Goal: Information Seeking & Learning: Learn about a topic

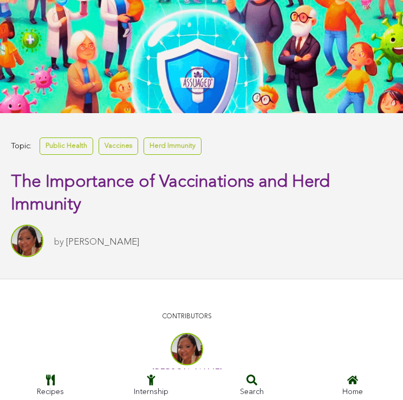
scroll to position [246, 0]
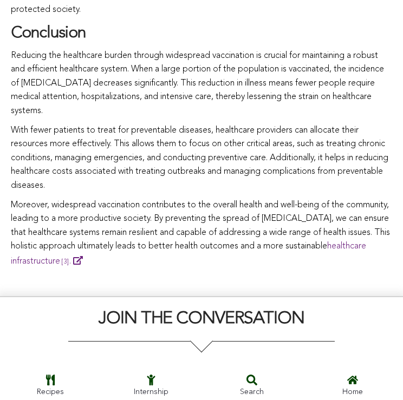
scroll to position [1992, 0]
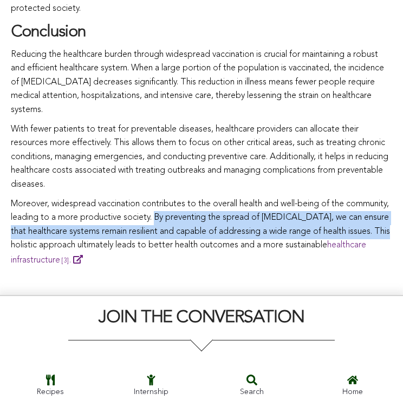
drag, startPoint x: 201, startPoint y: 242, endPoint x: 61, endPoint y: 275, distance: 144.6
click at [61, 268] on p "Moreover, widespread vaccination contributes to the overall health and well-bei…" at bounding box center [201, 233] width 381 height 70
copy p "By preventing the spread of [MEDICAL_DATA], we can ensure that healthcare syste…"
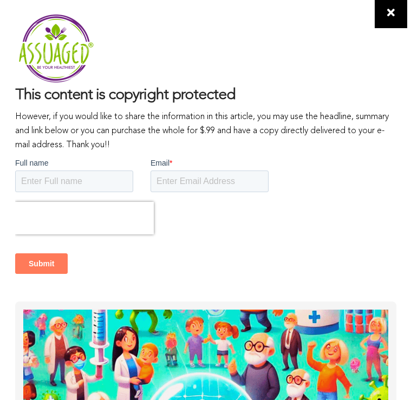
scroll to position [1973, 0]
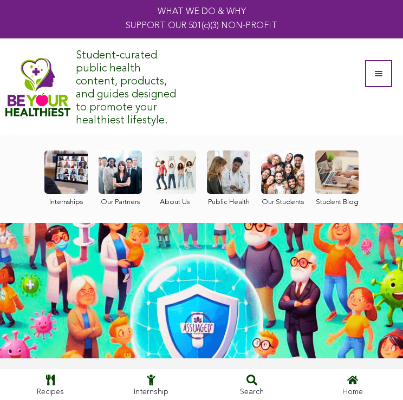
click at [127, 186] on link at bounding box center [120, 179] width 43 height 56
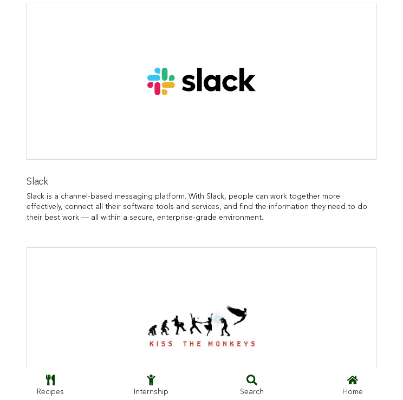
scroll to position [806, 0]
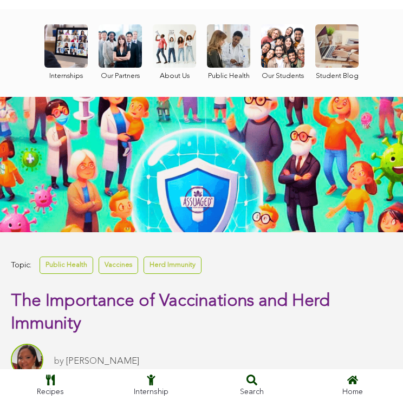
scroll to position [79, 0]
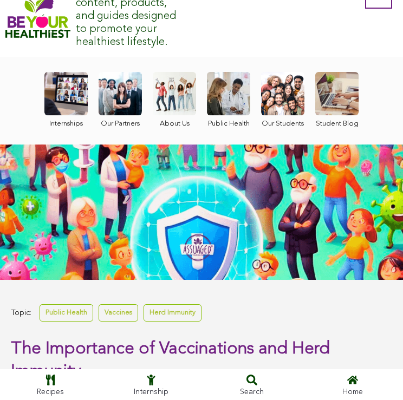
click at [184, 91] on link at bounding box center [174, 100] width 43 height 56
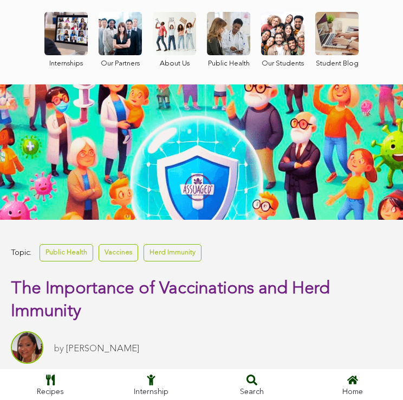
scroll to position [162, 0]
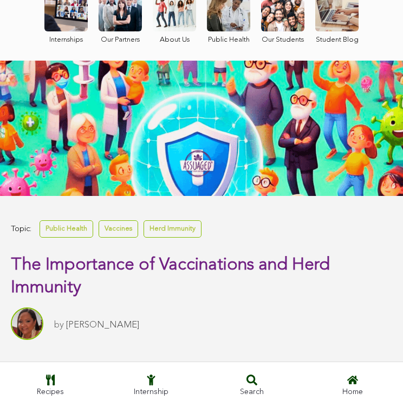
click at [165, 212] on div "Topic: Public Health Vaccines Herd Immunity The Importance of Vaccinations and …" at bounding box center [201, 278] width 403 height 165
